Goal: Task Accomplishment & Management: Use online tool/utility

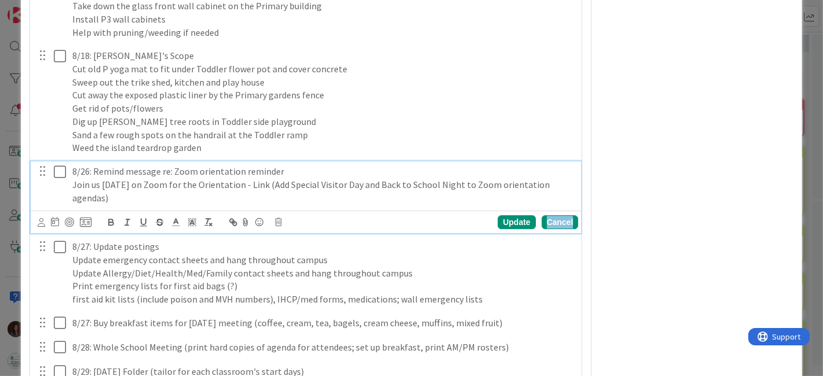
click at [550, 229] on div "Cancel" at bounding box center [560, 222] width 37 height 14
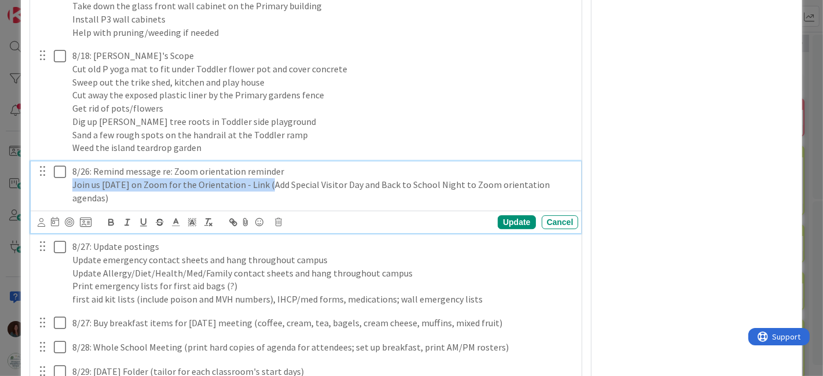
drag, startPoint x: 270, startPoint y: 212, endPoint x: 69, endPoint y: 234, distance: 201.4
click at [57, 206] on div "8/26: Remind message re: Zoom orientation reminder Join us [DATE] on Zoom for t…" at bounding box center [306, 184] width 543 height 46
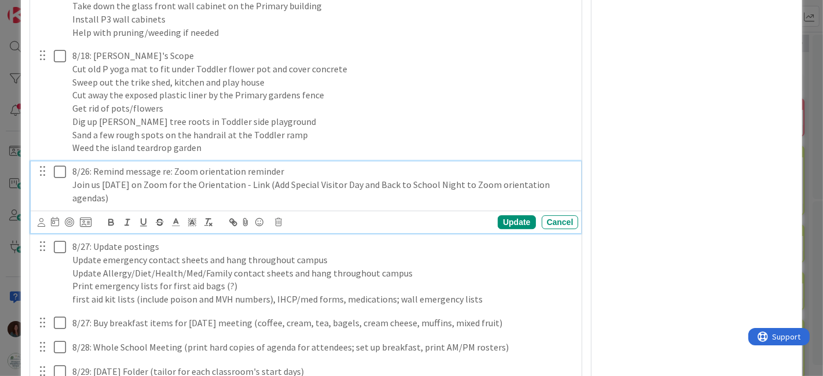
click at [204, 204] on p "Join us [DATE] on Zoom for the Orientation - Link (Add Special Visitor Day and …" at bounding box center [323, 191] width 502 height 26
drag, startPoint x: 111, startPoint y: 219, endPoint x: 56, endPoint y: 210, distance: 56.2
click at [56, 208] on div "8/26: Remind message re: Zoom orientation reminder Join us [DATE] on Zoom for t…" at bounding box center [306, 184] width 543 height 46
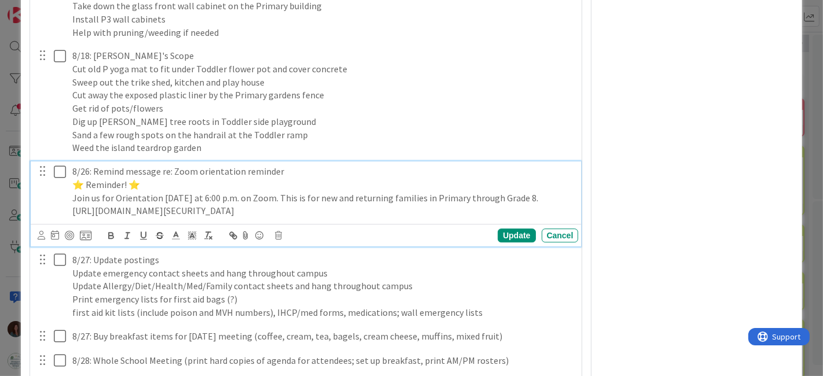
click at [327, 178] on p "8/26: Remind message re: Zoom orientation reminder" at bounding box center [323, 171] width 502 height 13
click at [504, 242] on div "Update" at bounding box center [517, 236] width 38 height 14
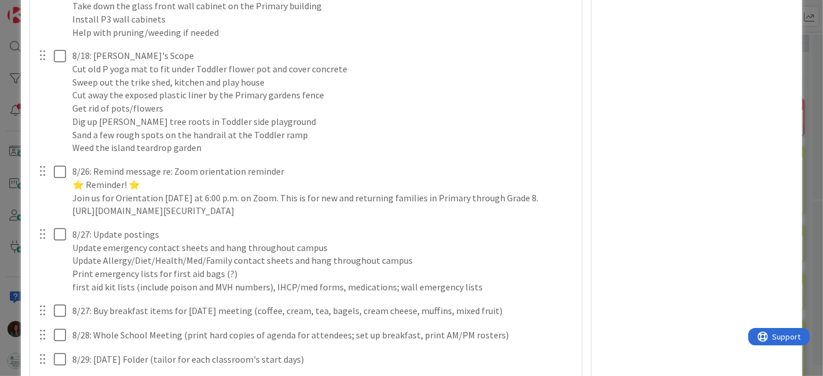
type textarea "x"
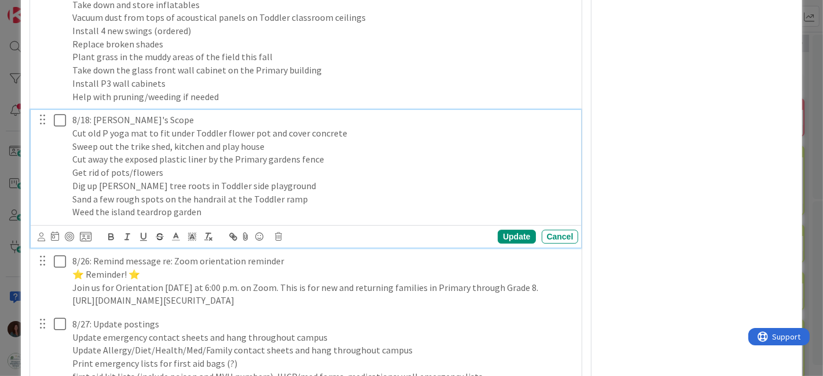
click at [89, 127] on p "8/18: [PERSON_NAME]'s Scope" at bounding box center [323, 119] width 502 height 13
click at [503, 244] on div "Update" at bounding box center [517, 237] width 38 height 14
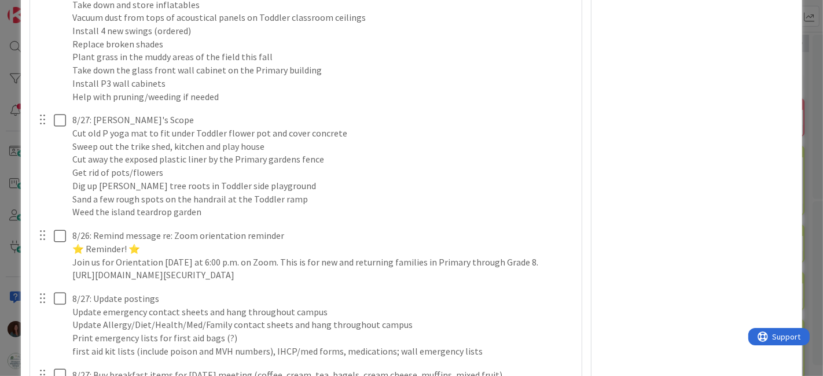
type textarea "x"
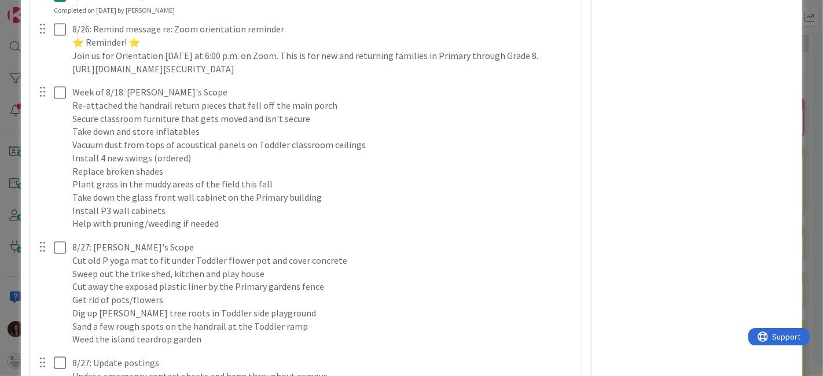
scroll to position [2727, 0]
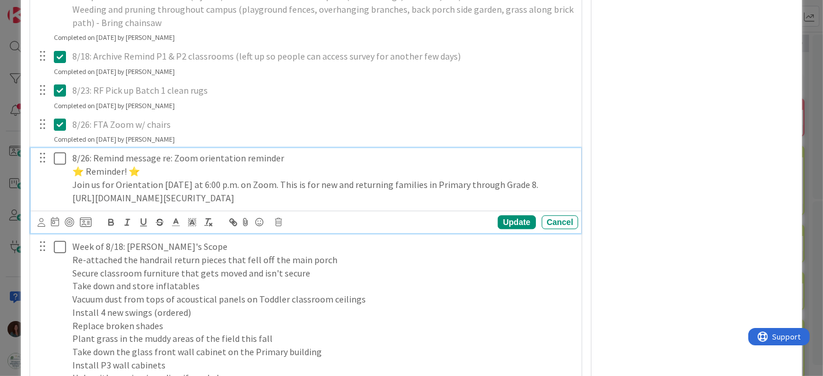
click at [546, 191] on p "Join us for Orientation [DATE] at 6:00 p.m. on Zoom. This is for new and return…" at bounding box center [323, 184] width 502 height 13
drag, startPoint x: 550, startPoint y: 206, endPoint x: 484, endPoint y: 213, distance: 66.4
click at [484, 191] on p "Join us for Orientation [DATE] at 6:00 p.m. on Zoom. This is for new and return…" at bounding box center [323, 184] width 502 height 13
click at [501, 229] on div "Update" at bounding box center [517, 222] width 38 height 14
click at [60, 165] on icon at bounding box center [62, 159] width 17 height 14
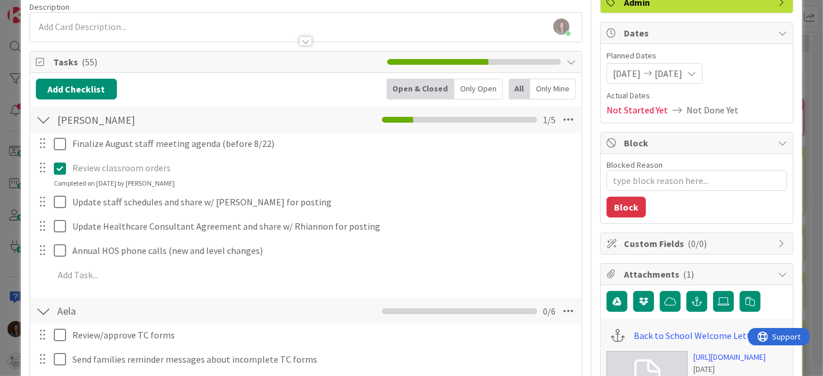
scroll to position [0, 0]
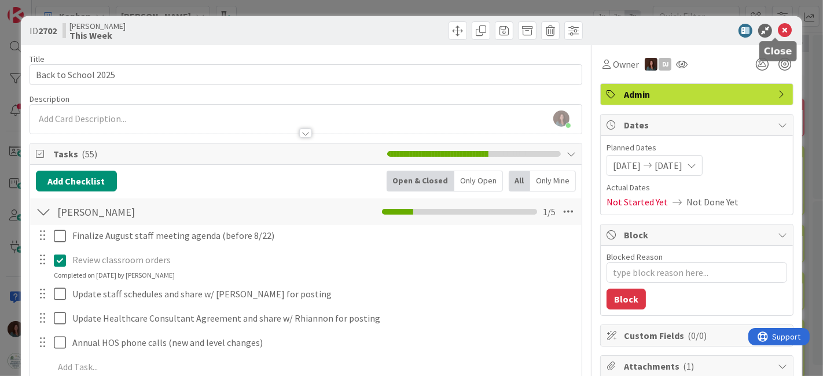
click at [778, 29] on icon at bounding box center [785, 31] width 14 height 14
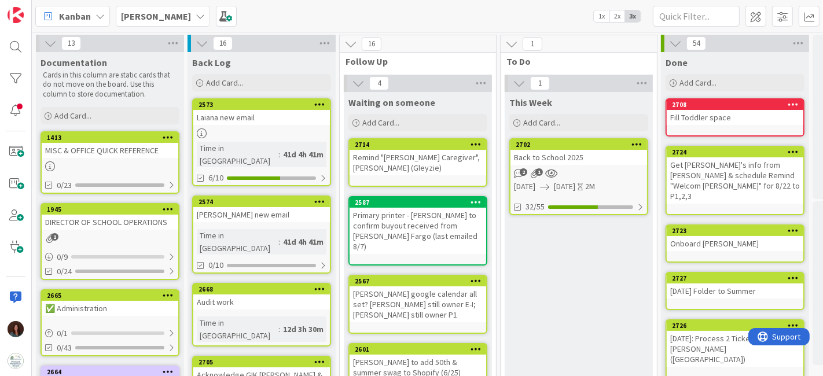
click at [454, 9] on div "[PERSON_NAME] 1x 2x 3x" at bounding box center [427, 16] width 791 height 32
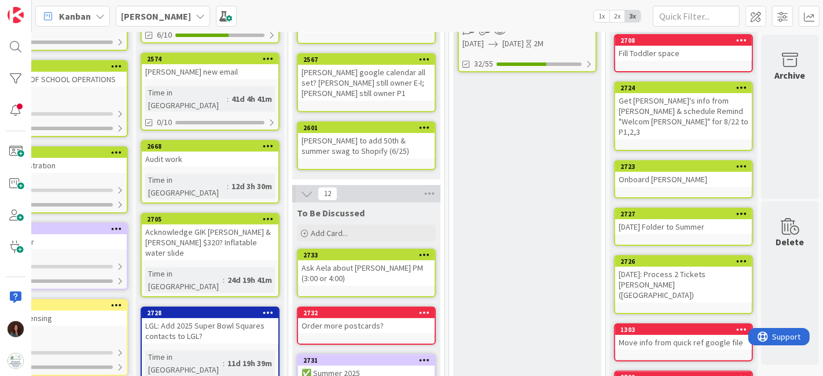
scroll to position [0, 60]
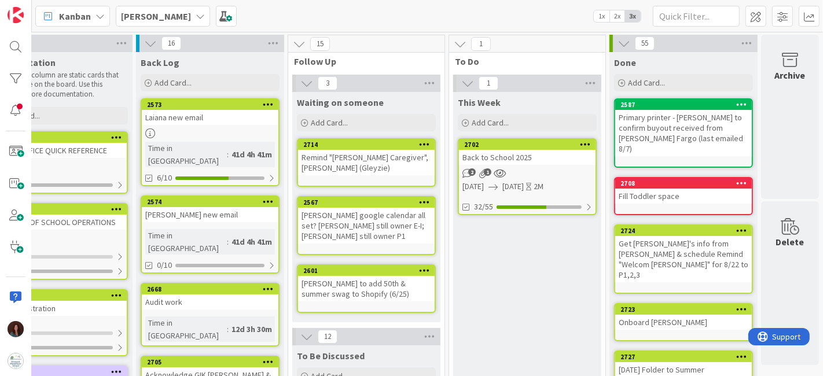
click at [565, 159] on div "Back to School 2025" at bounding box center [527, 157] width 137 height 15
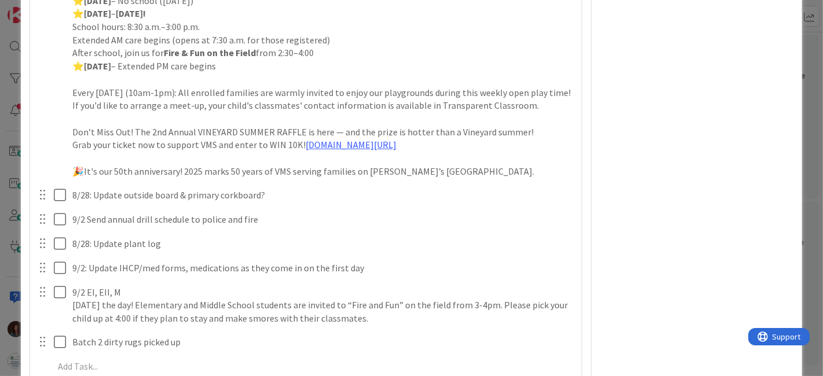
scroll to position [4155, 0]
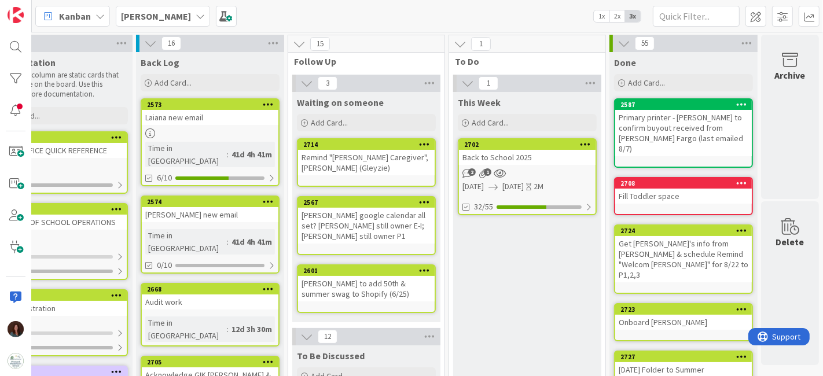
click at [550, 160] on div "Back to School 2025" at bounding box center [527, 157] width 137 height 15
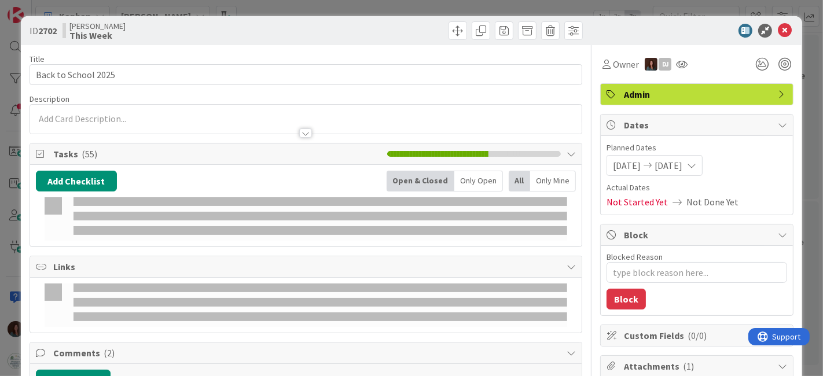
type textarea "x"
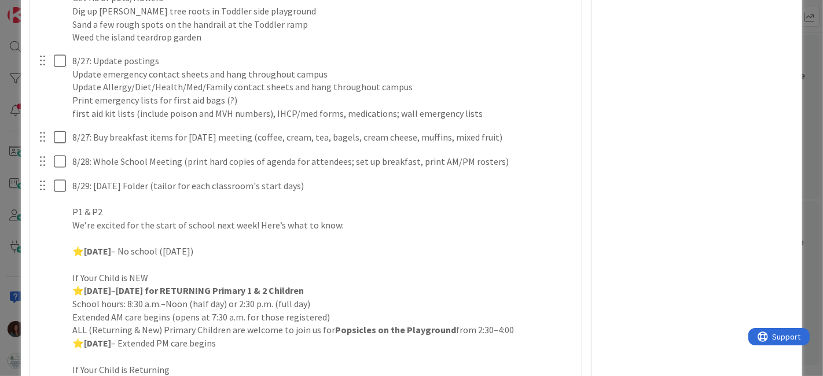
scroll to position [3214, 0]
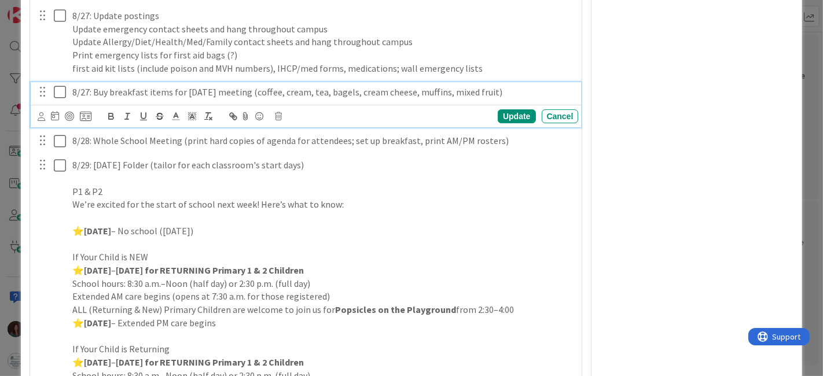
click at [292, 99] on p "8/27: Buy breakfast items for [DATE] meeting (coffee, cream, tea, bagels, cream…" at bounding box center [323, 92] width 502 height 13
click at [552, 123] on div "Cancel" at bounding box center [560, 116] width 37 height 14
drag, startPoint x: 451, startPoint y: 114, endPoint x: 437, endPoint y: 182, distance: 69.7
click at [421, 99] on p "8/27: Buy breakfast items for [DATE] meeting (coffee, cream, tea, bagels, cream…" at bounding box center [323, 92] width 502 height 13
click at [484, 99] on p "8/27: Buy breakfast items for [DATE] meeting (coffee, cream, tea, bagels, cream…" at bounding box center [323, 92] width 502 height 13
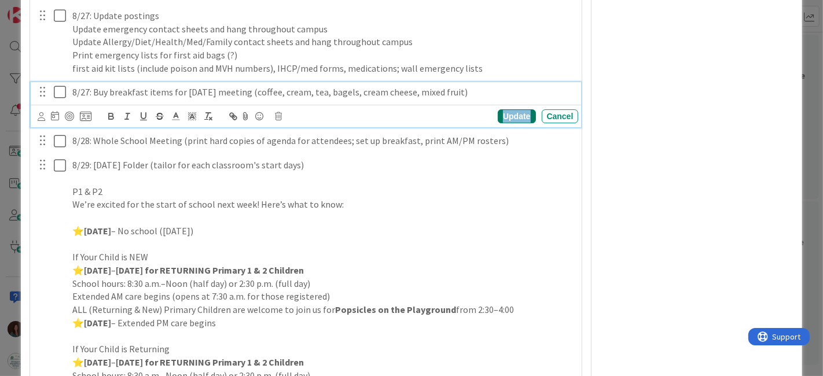
click at [507, 123] on div "Update" at bounding box center [517, 116] width 38 height 14
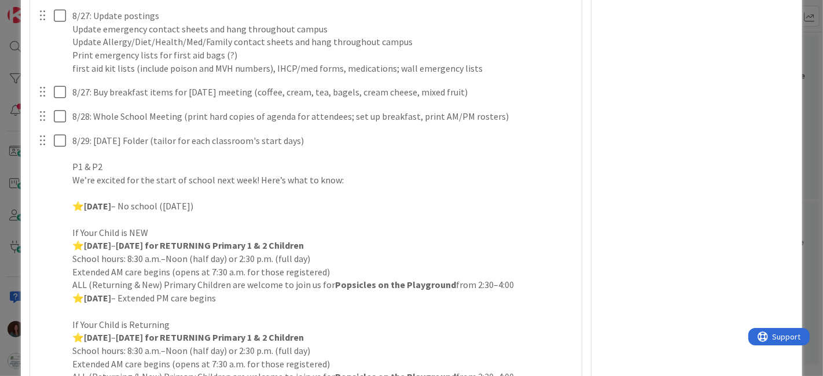
type textarea "x"
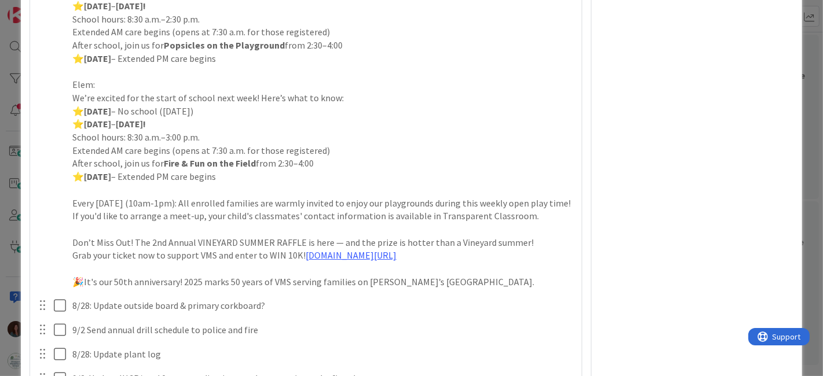
scroll to position [3921, 0]
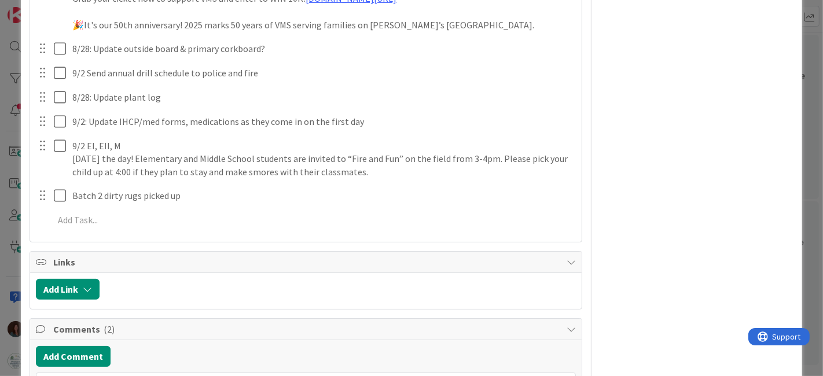
click at [140, 231] on div "Add Add Multiple Cancel" at bounding box center [306, 220] width 551 height 21
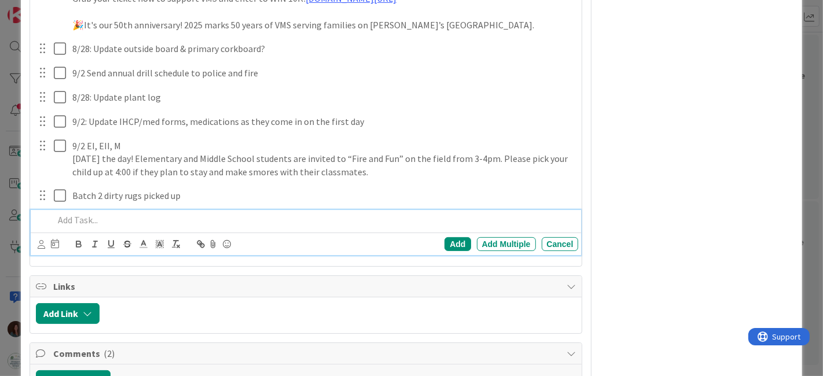
click at [173, 227] on p at bounding box center [314, 219] width 520 height 13
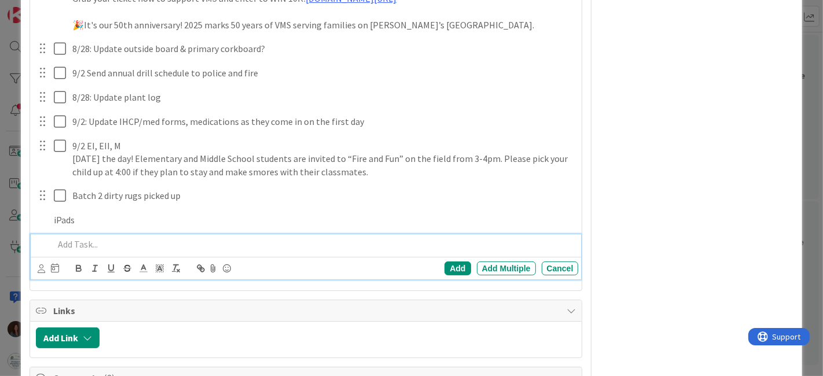
scroll to position [3946, 0]
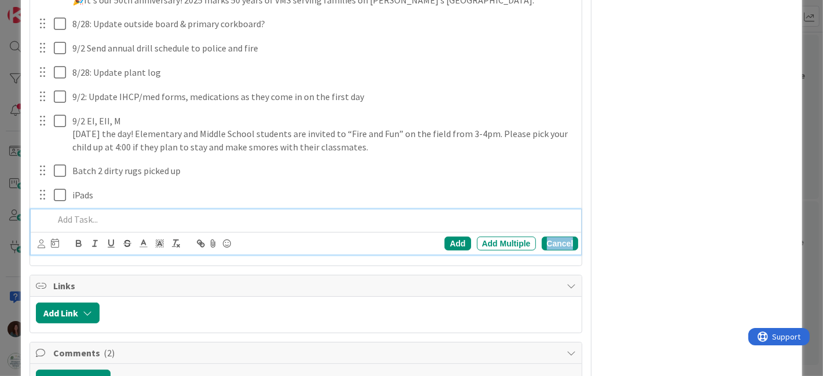
click at [559, 251] on div "Cancel" at bounding box center [560, 244] width 37 height 14
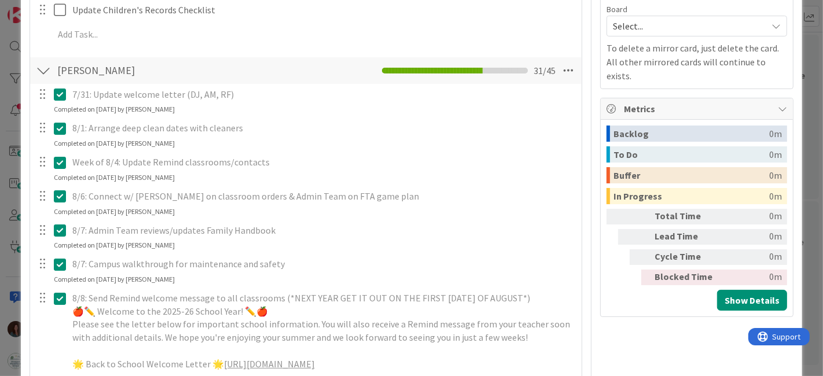
scroll to position [0, 0]
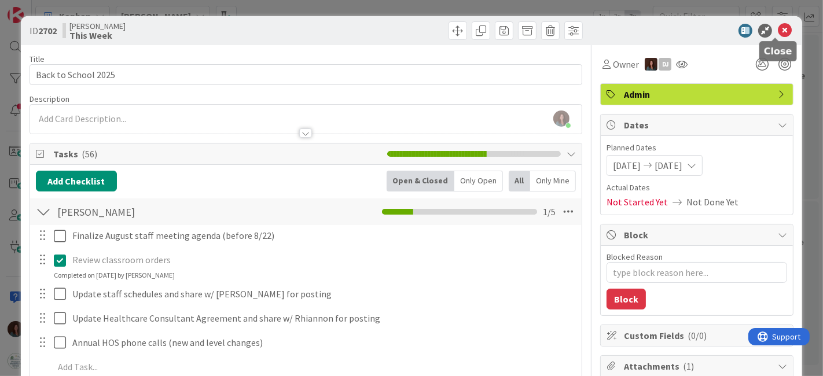
click at [780, 30] on icon at bounding box center [785, 31] width 14 height 14
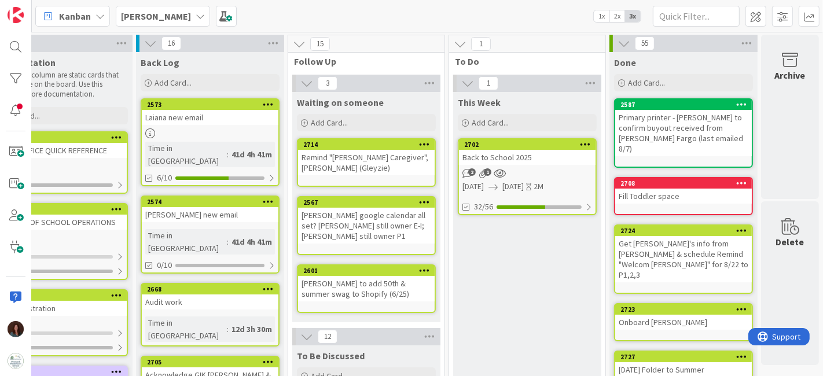
click at [524, 154] on div "Back to School 2025" at bounding box center [527, 157] width 137 height 15
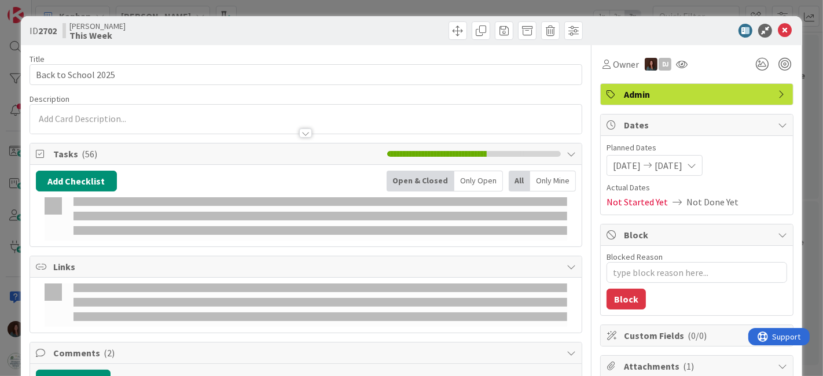
click at [778, 27] on icon at bounding box center [785, 31] width 14 height 14
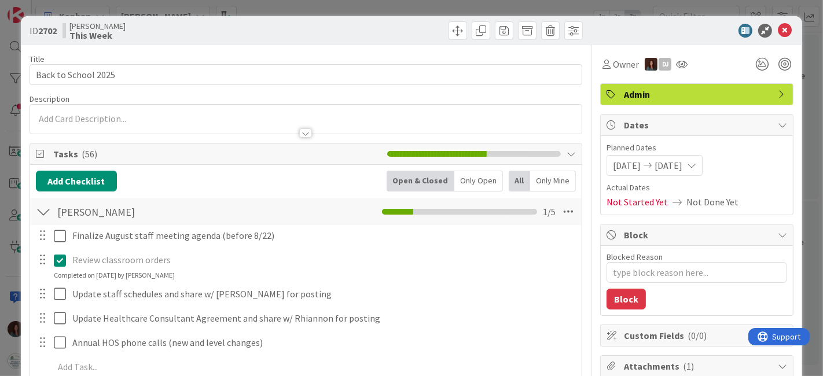
type textarea "x"
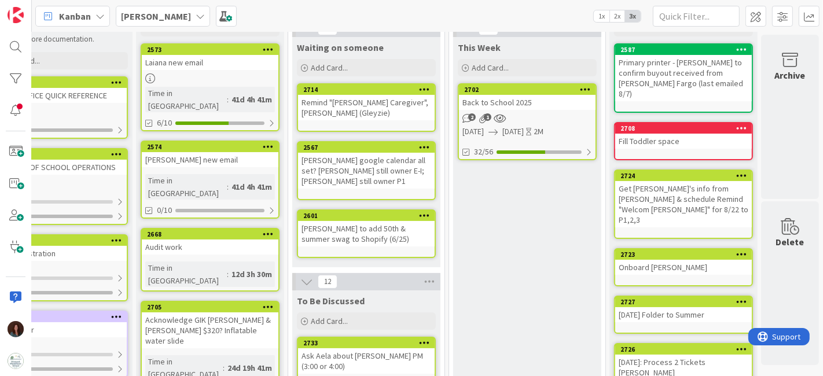
scroll to position [0, 60]
